Goal: Answer question/provide support

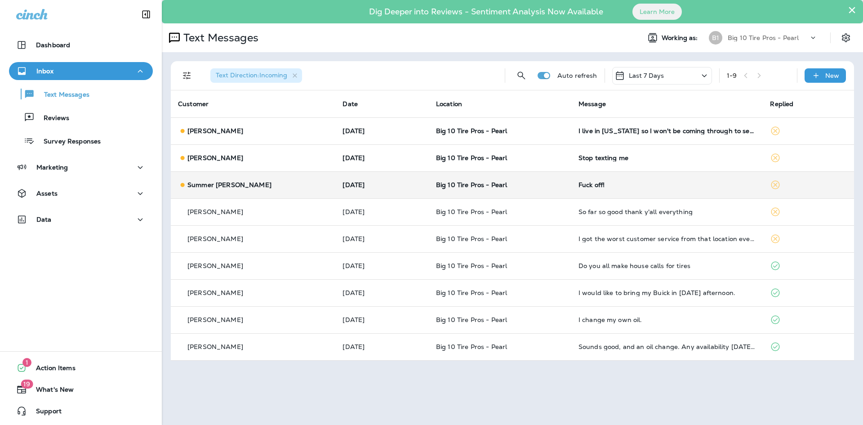
click at [578, 185] on div "Fuck off!" at bounding box center [667, 184] width 178 height 7
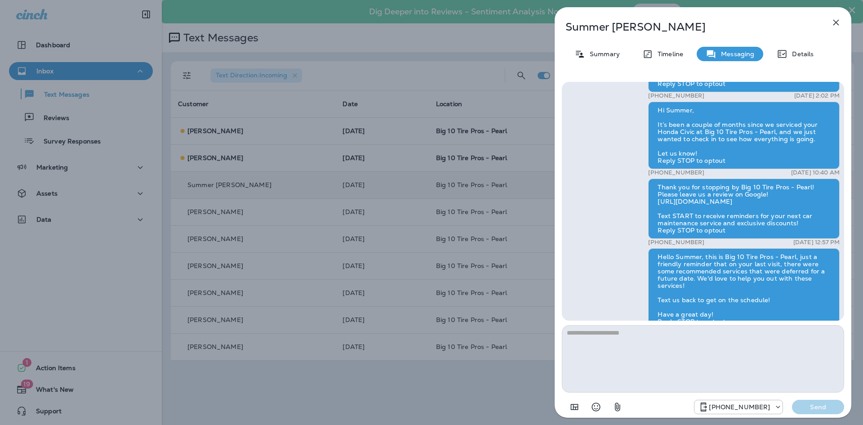
scroll to position [-104, 0]
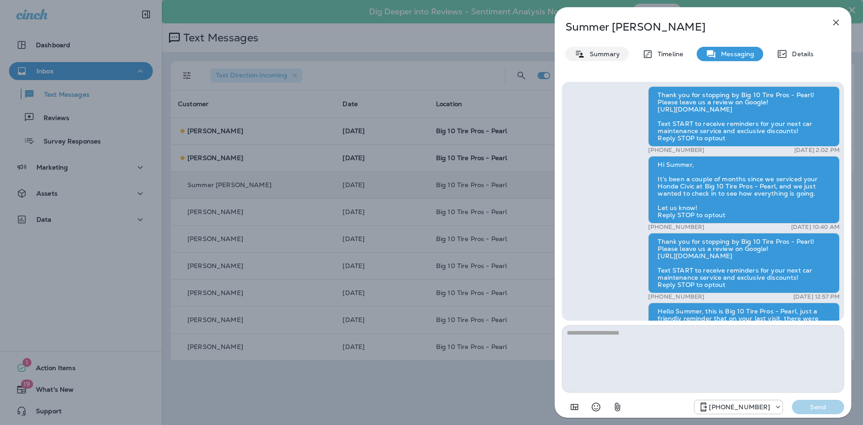
click at [606, 54] on p "Summary" at bounding box center [602, 53] width 35 height 7
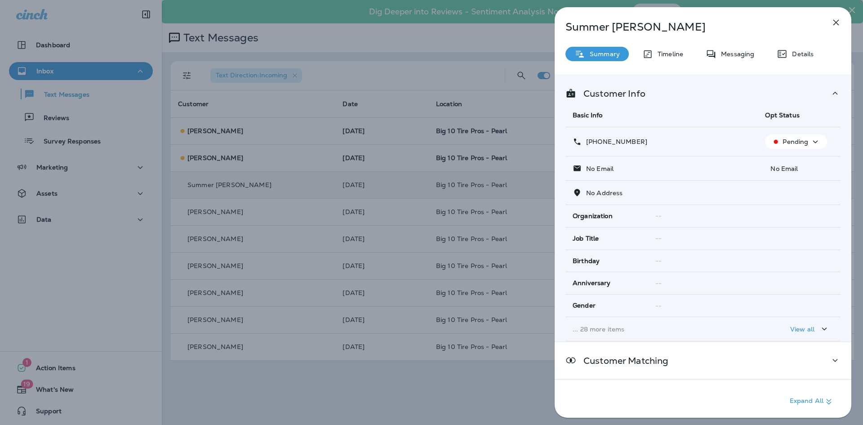
click at [799, 147] on div "Pending" at bounding box center [796, 141] width 55 height 11
click at [791, 165] on p "Opt out" at bounding box center [790, 163] width 24 height 7
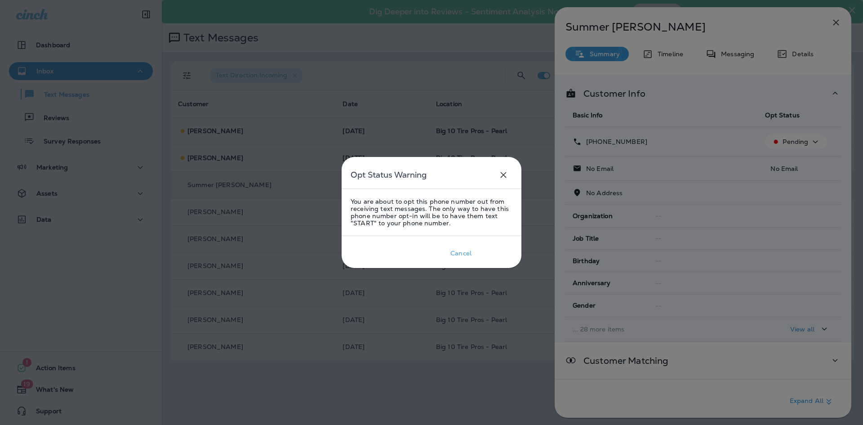
click at [481, 251] on p "Confirm" at bounding box center [494, 253] width 28 height 11
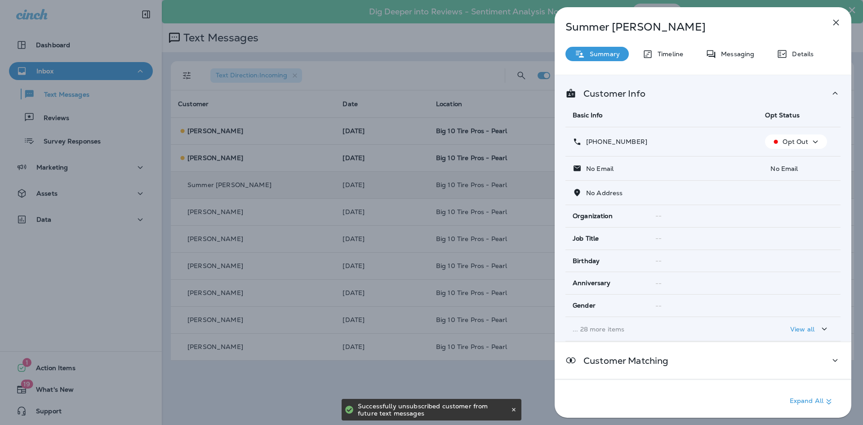
click at [834, 24] on icon "button" at bounding box center [836, 23] width 6 height 6
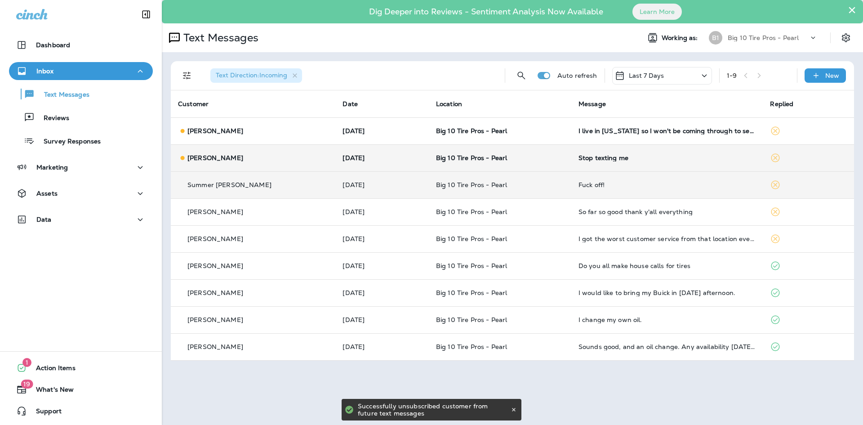
click at [609, 164] on td "Stop texting me" at bounding box center [667, 157] width 192 height 27
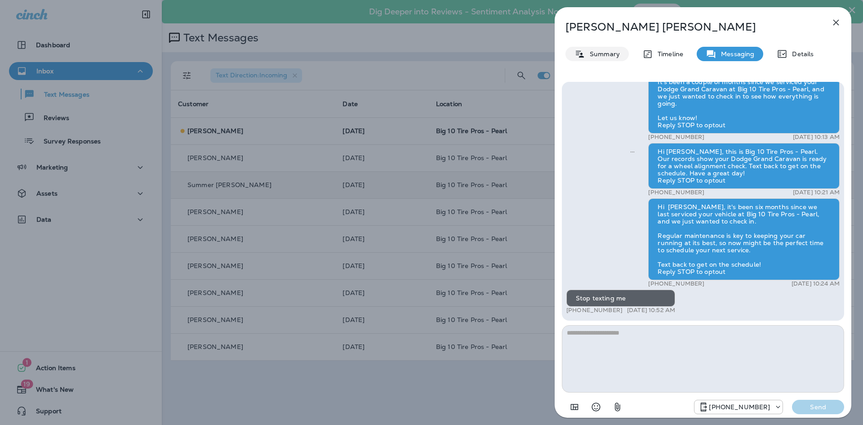
click at [602, 59] on div "Summary" at bounding box center [596, 54] width 63 height 14
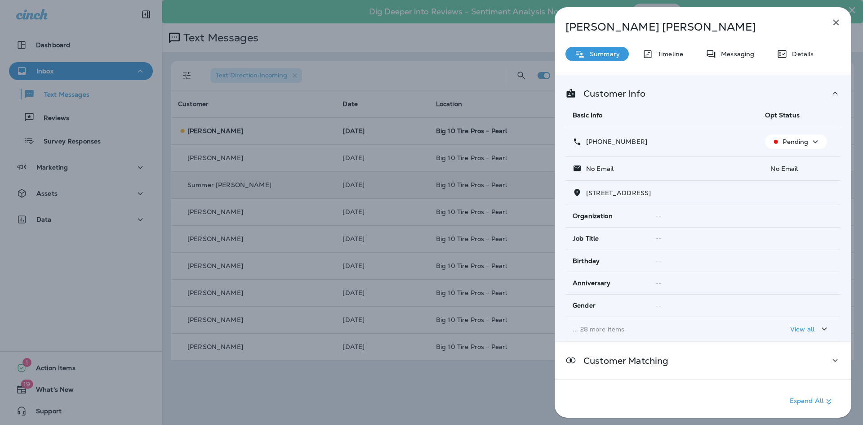
click at [799, 139] on p "Pending" at bounding box center [795, 141] width 26 height 7
click at [790, 160] on p "Opt out" at bounding box center [790, 163] width 24 height 7
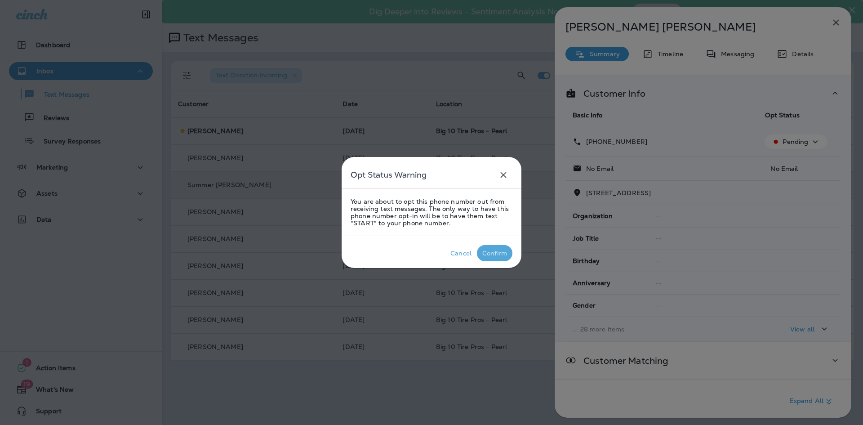
click at [493, 254] on div "Confirm" at bounding box center [494, 252] width 25 height 7
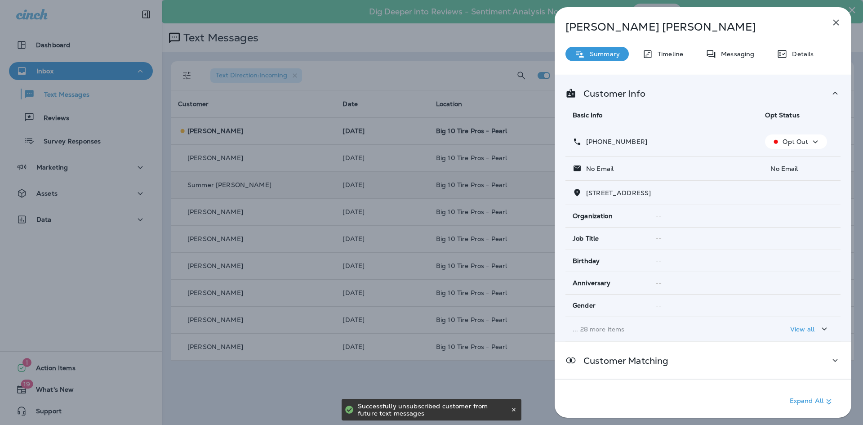
click at [837, 21] on icon "button" at bounding box center [836, 23] width 6 height 6
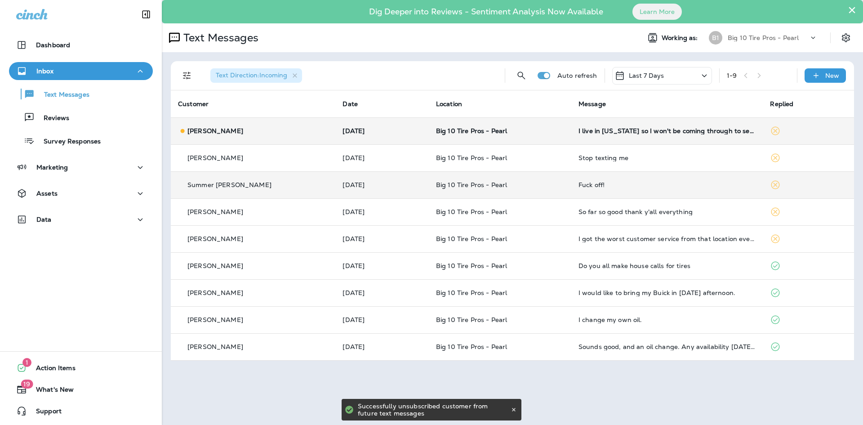
click at [648, 137] on td "I live in [US_STATE] so I won't be coming through to see you guys in [GEOGRAPHI…" at bounding box center [667, 130] width 192 height 27
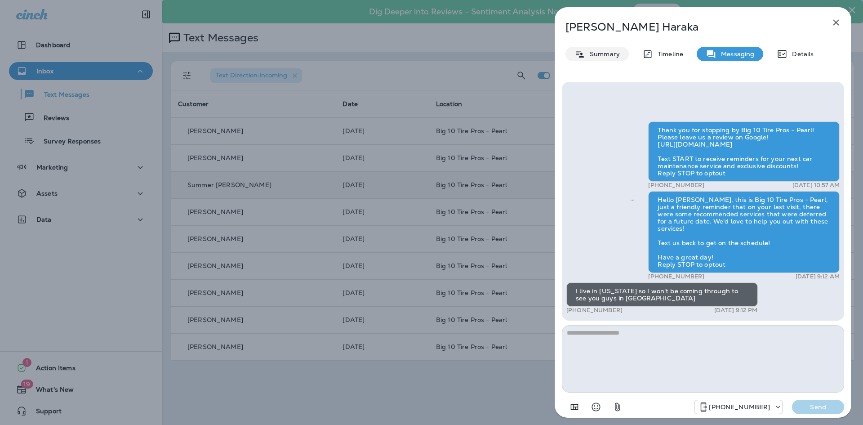
click at [607, 57] on p "Summary" at bounding box center [602, 53] width 35 height 7
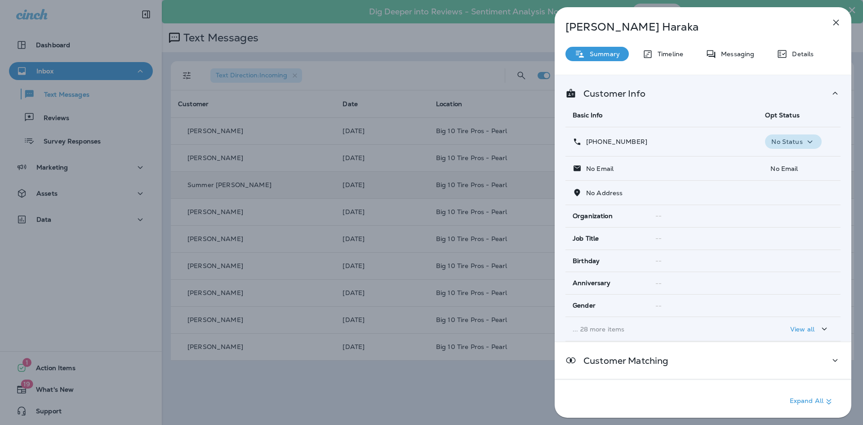
click at [790, 141] on p "No Status" at bounding box center [786, 141] width 31 height 7
click at [787, 161] on p "Opt out" at bounding box center [787, 163] width 24 height 7
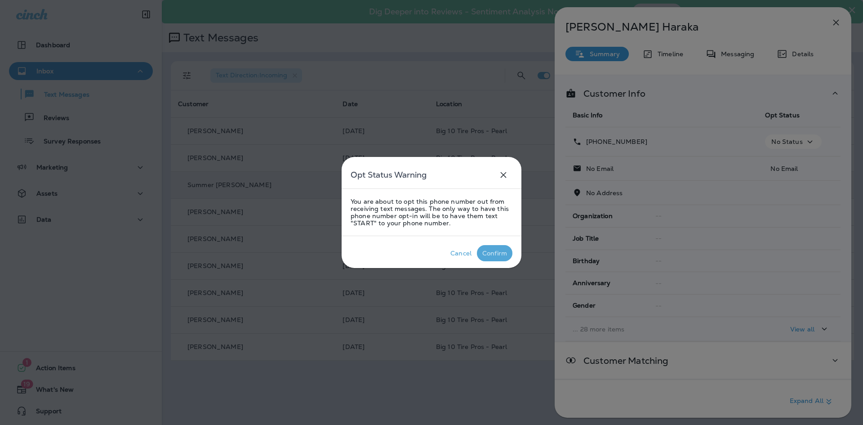
click at [489, 251] on div "Confirm" at bounding box center [494, 252] width 25 height 7
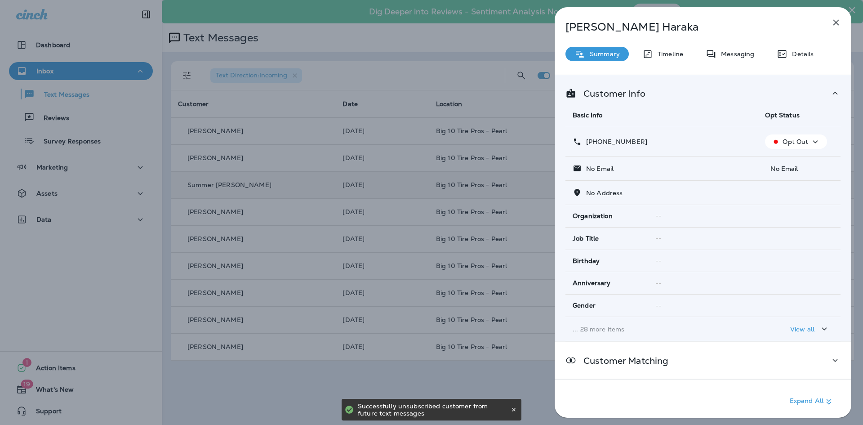
click at [834, 25] on icon "button" at bounding box center [836, 22] width 11 height 11
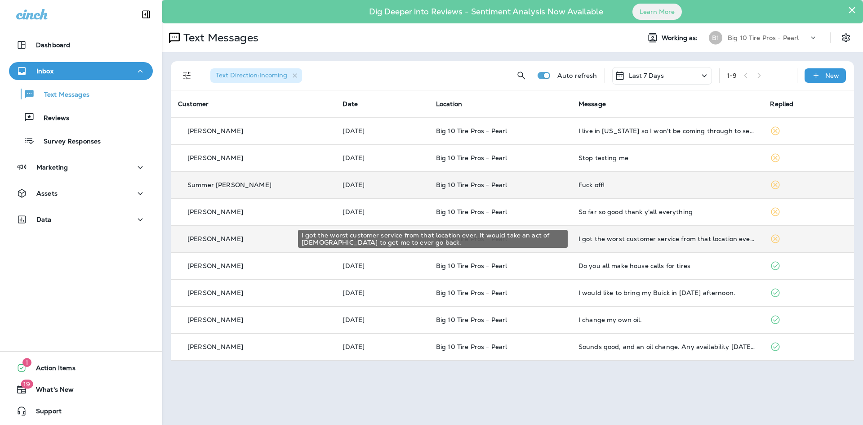
click at [689, 240] on div "I got the worst customer service from that location ever. It would take an act …" at bounding box center [667, 238] width 178 height 7
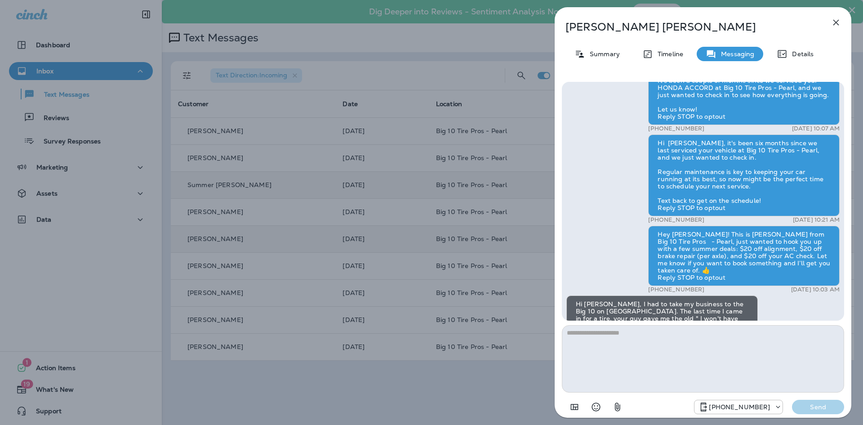
scroll to position [-225, 0]
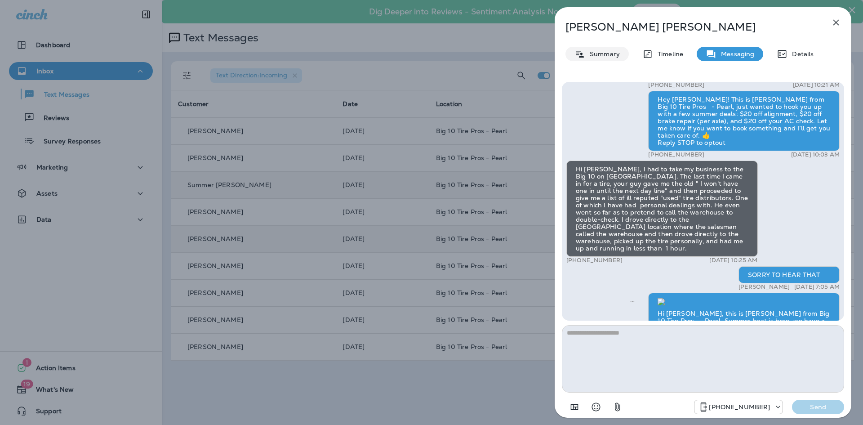
click at [599, 54] on p "Summary" at bounding box center [602, 53] width 35 height 7
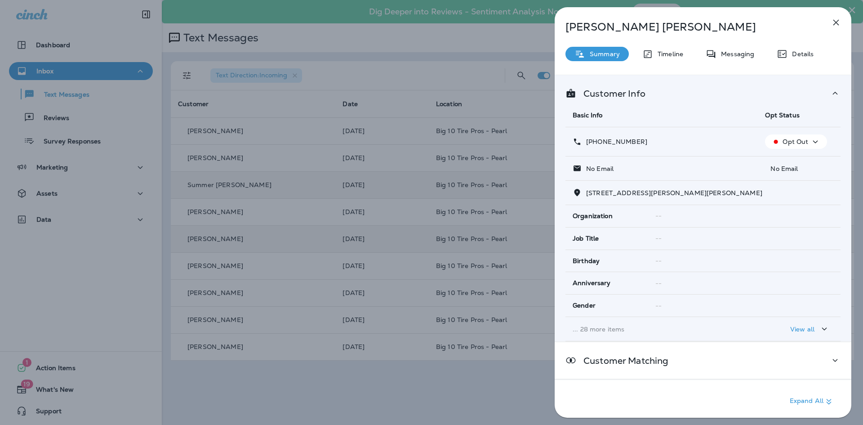
click at [835, 25] on icon "button" at bounding box center [836, 22] width 11 height 11
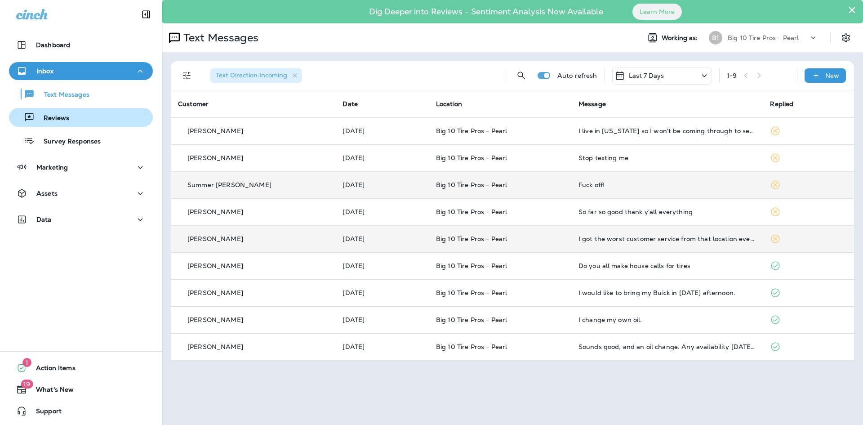
click at [59, 118] on p "Reviews" at bounding box center [52, 118] width 35 height 9
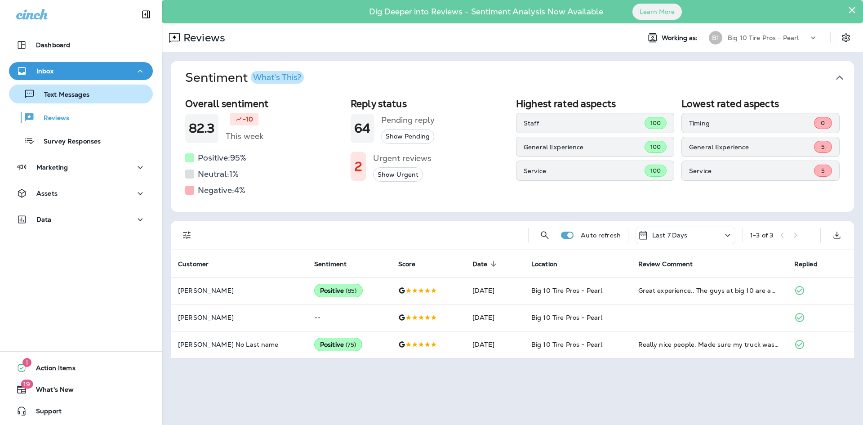
click at [58, 86] on button "Text Messages" at bounding box center [81, 93] width 144 height 19
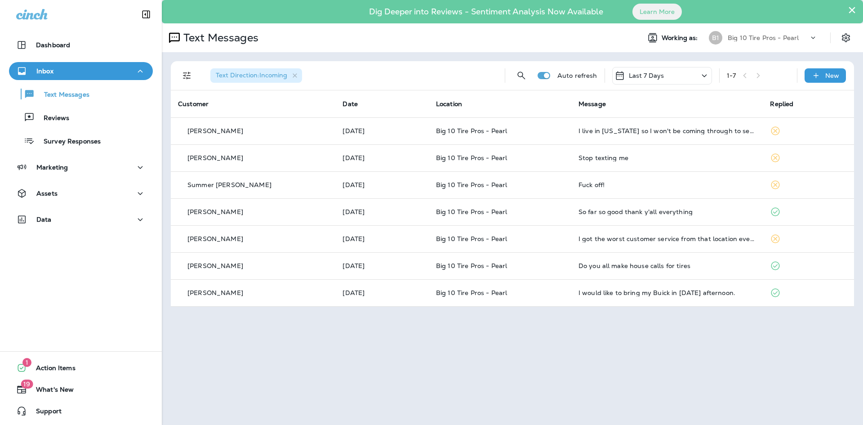
click at [667, 393] on div "× Dig Deeper into Reviews - Sentiment Analysis Now Available Learn More Text Me…" at bounding box center [512, 212] width 701 height 425
